Goal: Book appointment/travel/reservation

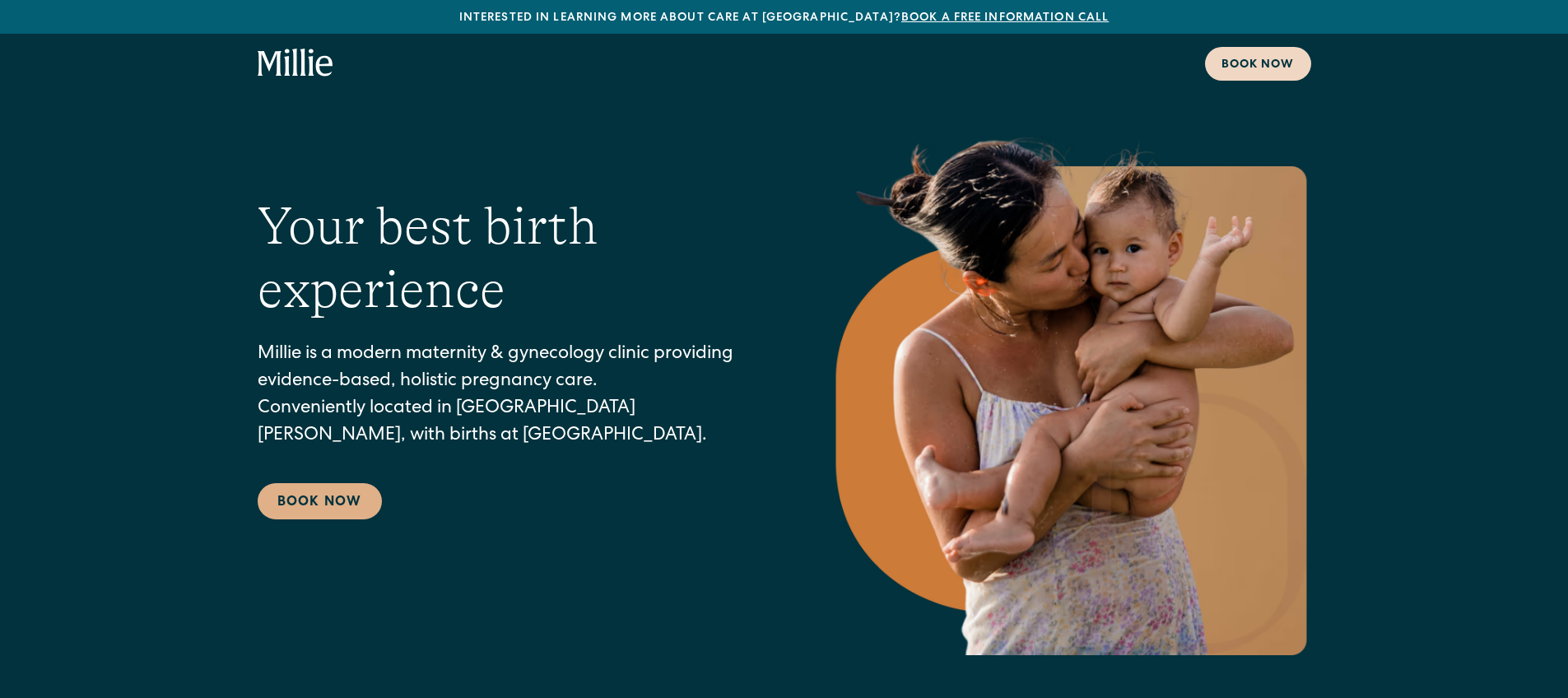
click at [1257, 63] on div "Book now" at bounding box center [1258, 66] width 73 height 18
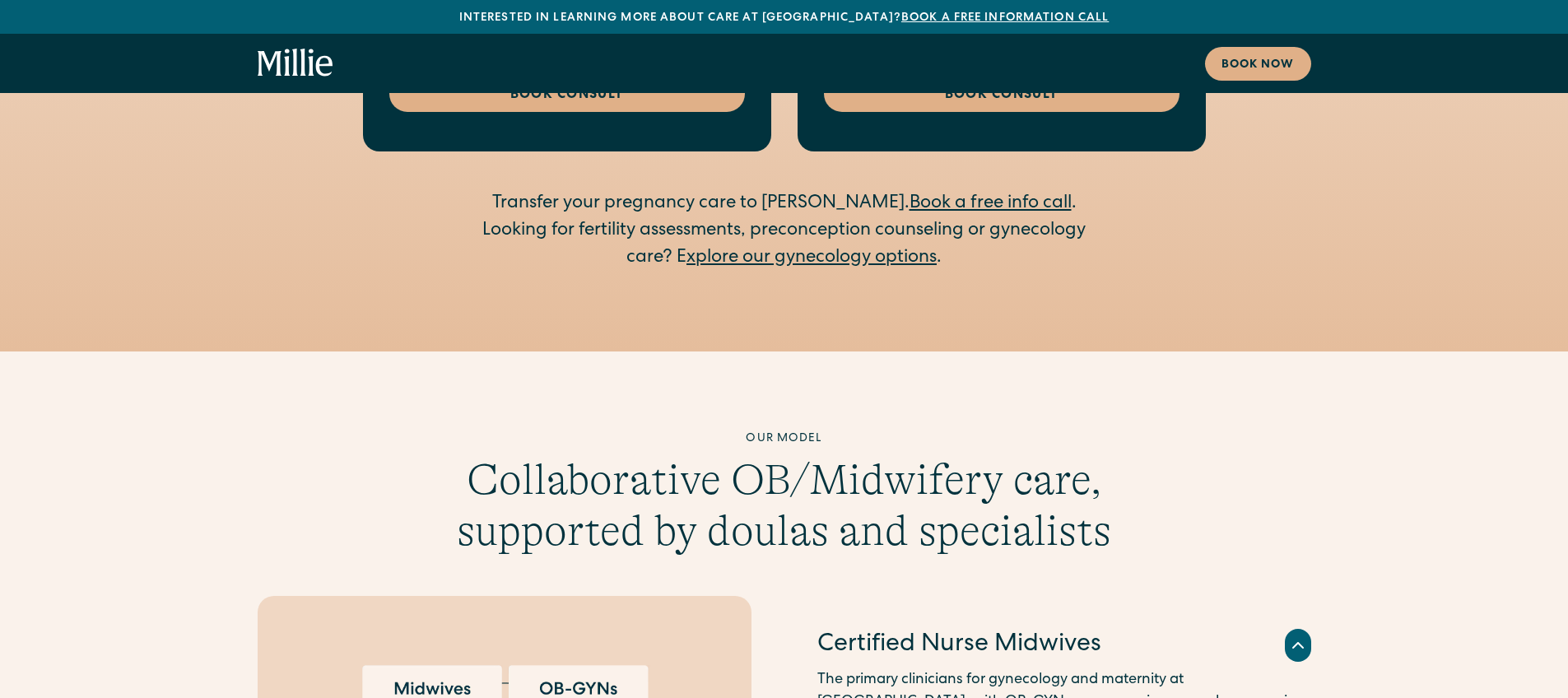
scroll to position [4893, 0]
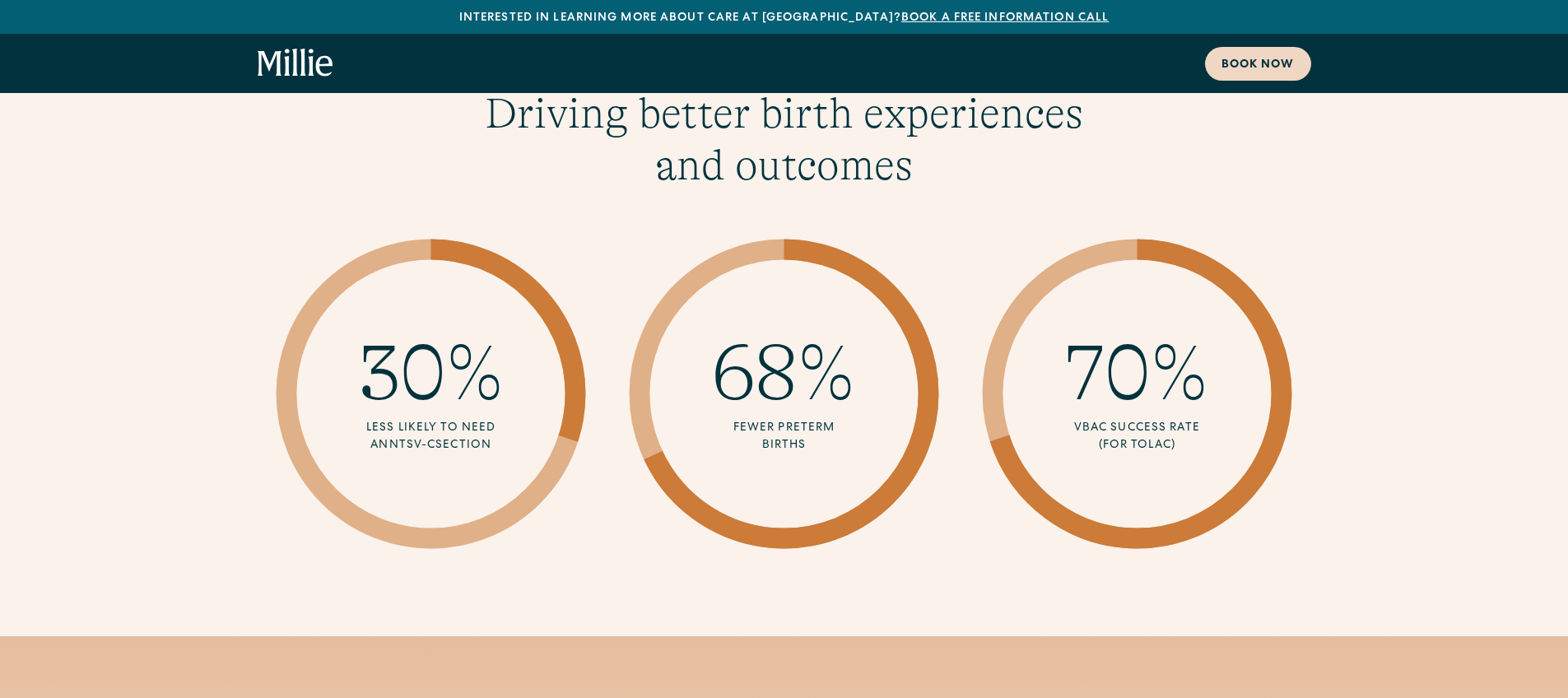
click at [1225, 53] on link "Book now" at bounding box center [1258, 64] width 106 height 34
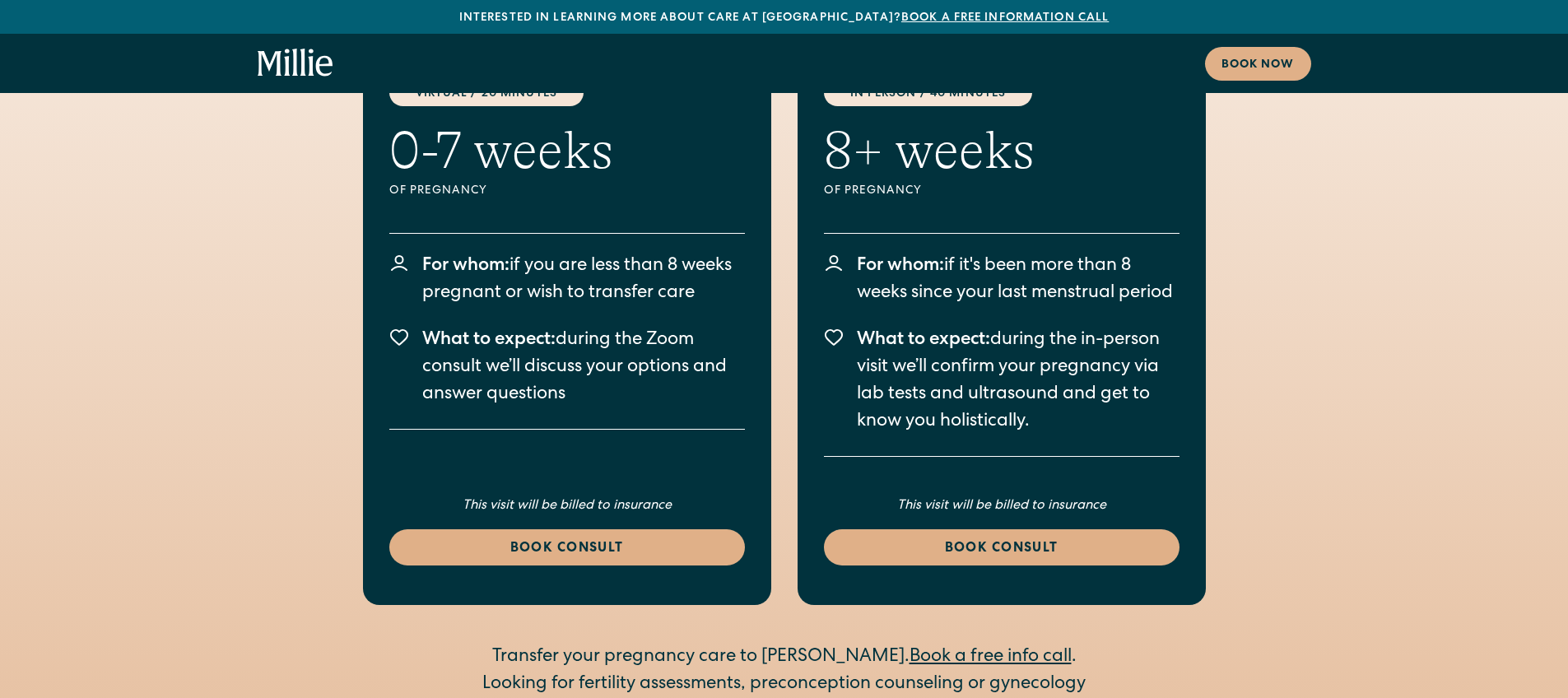
scroll to position [3548, 0]
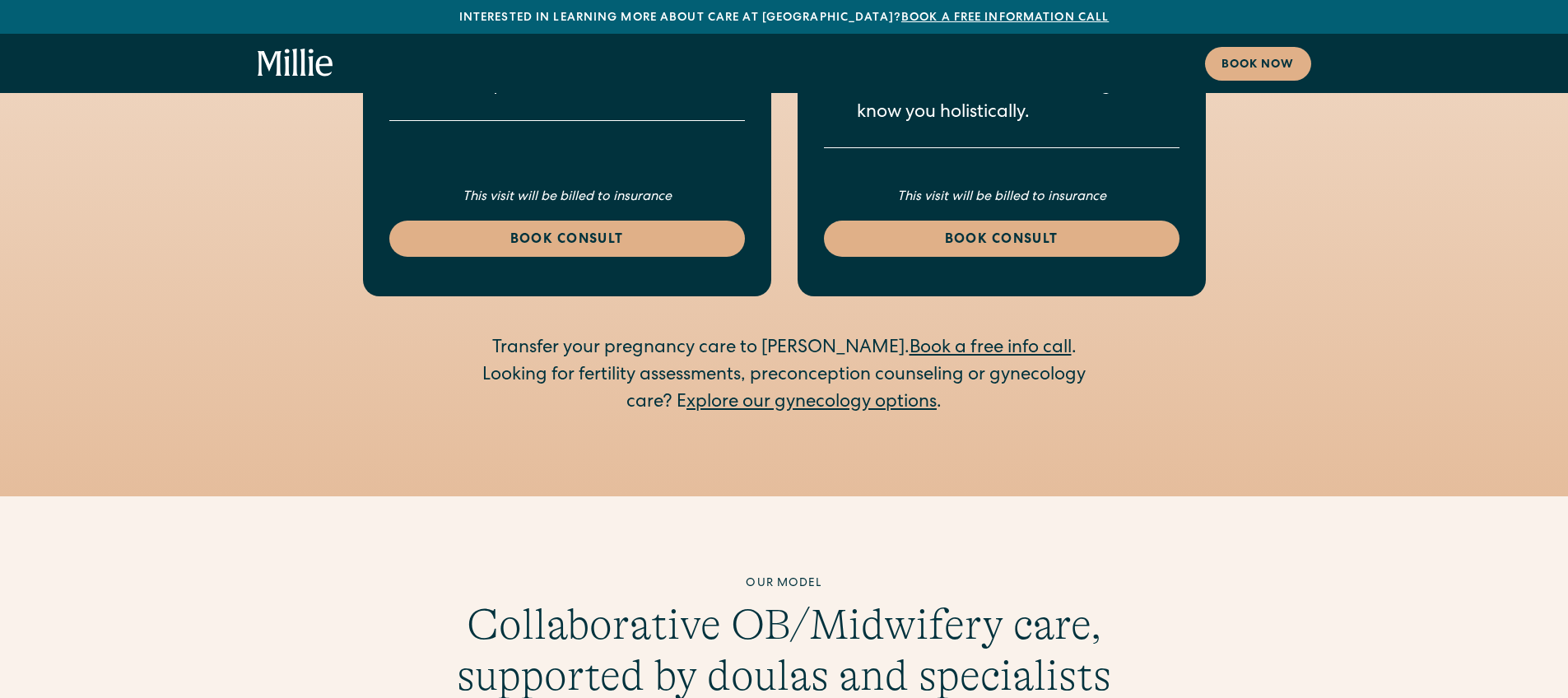
click at [317, 71] on icon "home" at bounding box center [324, 66] width 17 height 20
